Goal: Task Accomplishment & Management: Use online tool/utility

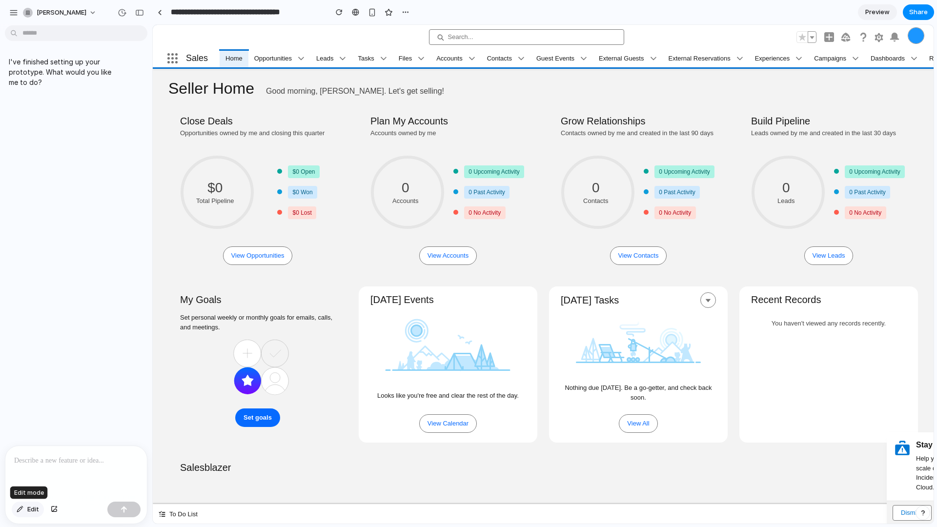
click at [31, 514] on button "Edit" at bounding box center [28, 510] width 32 height 16
click at [58, 465] on p at bounding box center [76, 461] width 124 height 12
click at [29, 515] on button "Edit" at bounding box center [28, 510] width 32 height 16
click at [54, 464] on p at bounding box center [76, 461] width 124 height 12
drag, startPoint x: 82, startPoint y: 476, endPoint x: 68, endPoint y: 498, distance: 25.9
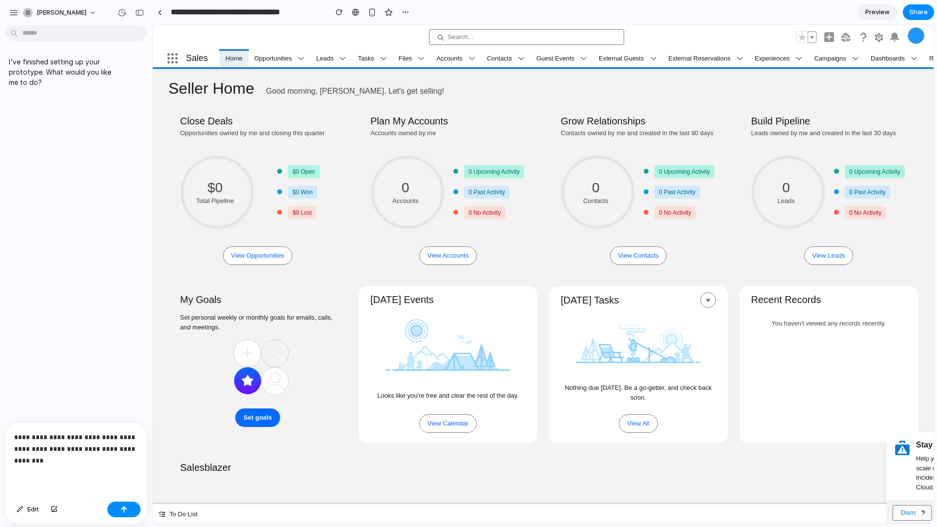
click at [81, 476] on div "**********" at bounding box center [75, 459] width 141 height 75
click at [56, 509] on div "button" at bounding box center [54, 509] width 7 height 6
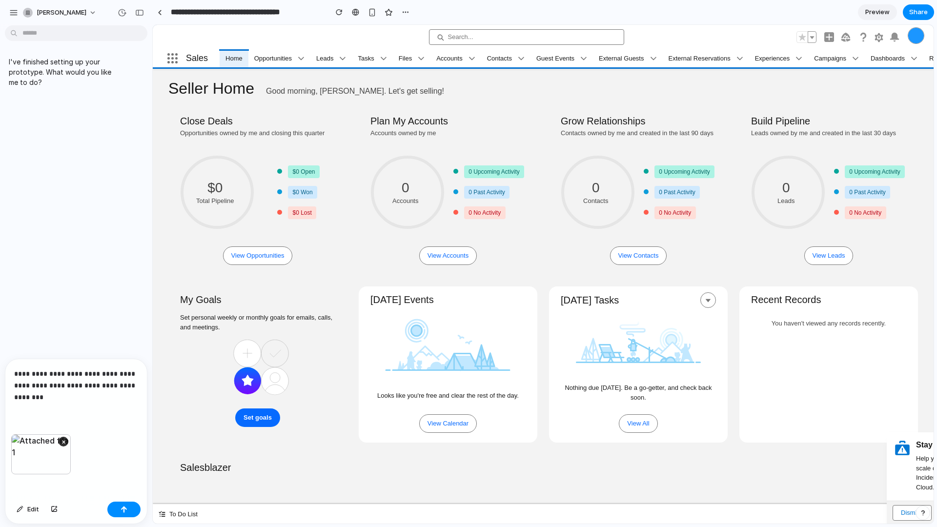
click at [104, 400] on p "**********" at bounding box center [76, 385] width 124 height 35
click at [86, 396] on p "**********" at bounding box center [76, 373] width 124 height 59
click at [910, 57] on link "Dashboards" at bounding box center [887, 58] width 46 height 18
click at [841, 59] on span "Campaigns" at bounding box center [830, 59] width 32 height 10
click at [129, 508] on button "button" at bounding box center [123, 510] width 33 height 16
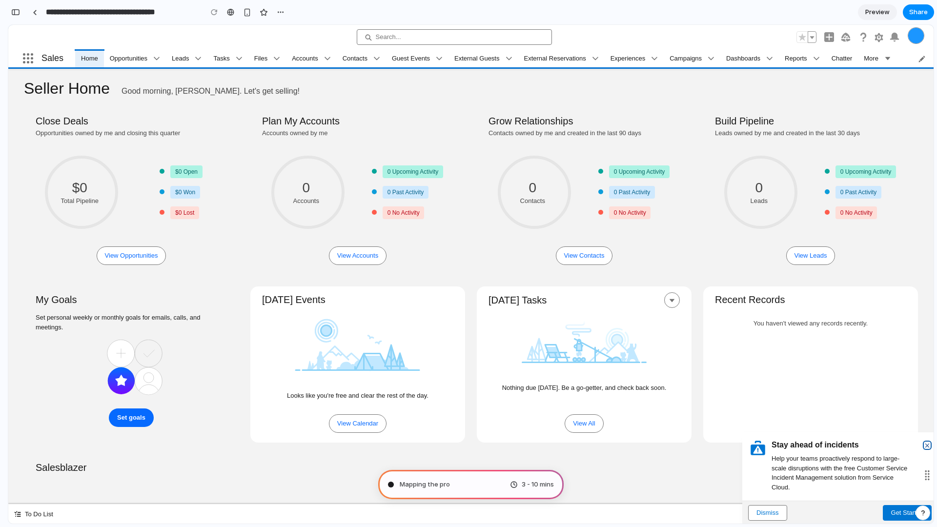
click at [928, 446] on lightning-primitive-icon "button" at bounding box center [927, 445] width 6 height 7
drag, startPoint x: 925, startPoint y: 474, endPoint x: 911, endPoint y: 467, distance: 15.5
click at [911, 467] on div "Stay ahead of incidents Help your teams proactively respond to large-scale disr…" at bounding box center [839, 466] width 195 height 68
click at [711, 474] on div "Close Deals Opportunities owned by me and closing this quarter $0 Total Pipelin…" at bounding box center [471, 366] width 894 height 516
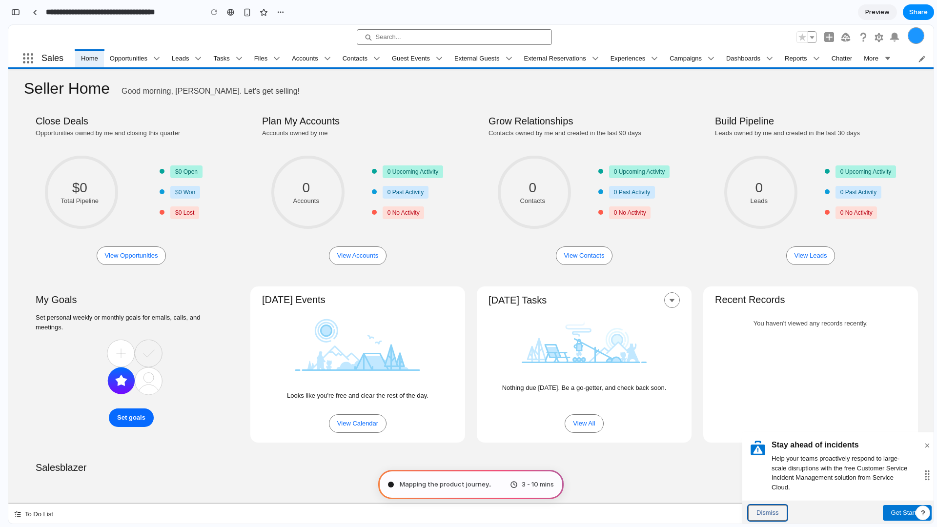
click at [764, 509] on button "Dismiss" at bounding box center [767, 513] width 39 height 16
click at [703, 484] on div "Close Deals Opportunities owned by me and closing this quarter $0 Total Pipelin…" at bounding box center [471, 366] width 894 height 516
